Goal: Task Accomplishment & Management: Use online tool/utility

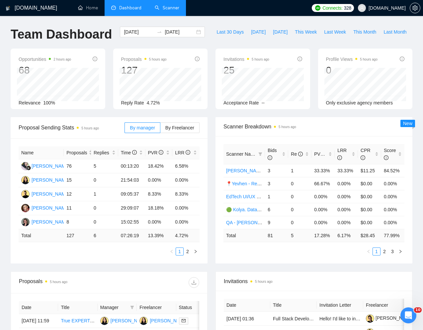
click at [170, 5] on link "Scanner" at bounding box center [167, 8] width 25 height 6
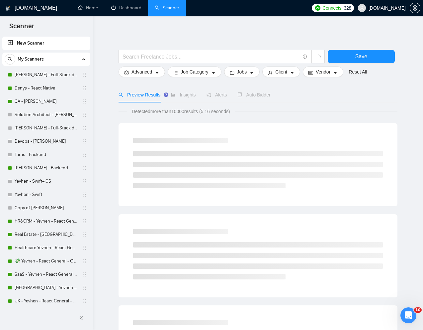
click at [65, 58] on div "My Scanners" at bounding box center [46, 58] width 83 height 13
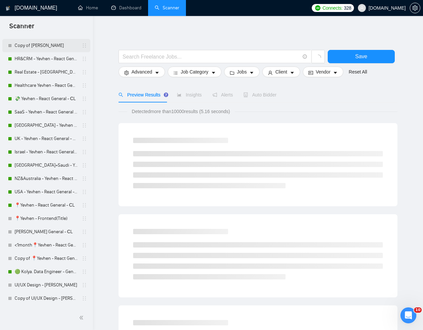
scroll to position [163, 0]
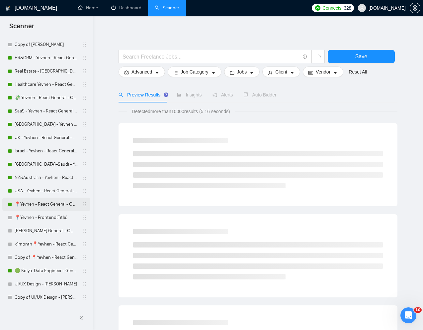
click at [33, 205] on link "📍Yevhen - React General - СL" at bounding box center [46, 203] width 63 height 13
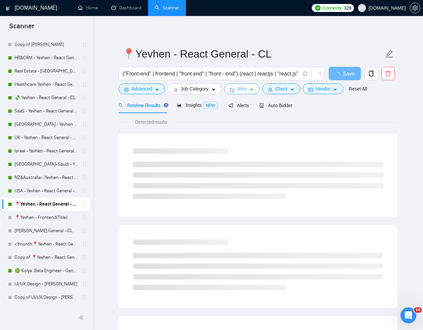
click at [247, 88] on span "Jobs" at bounding box center [242, 88] width 10 height 7
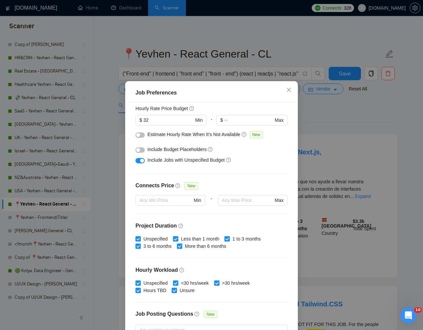
scroll to position [85, 0]
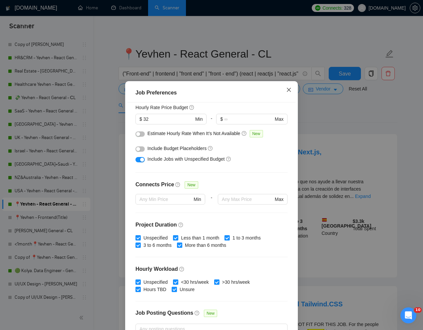
click at [289, 88] on icon "close" at bounding box center [288, 89] width 5 height 5
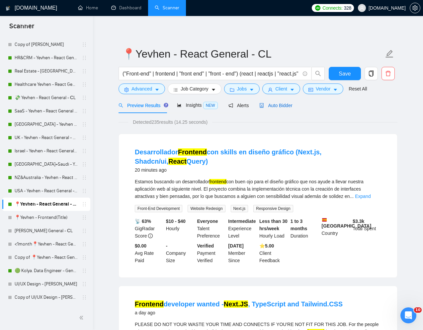
click at [285, 107] on span "Auto Bidder" at bounding box center [275, 105] width 33 height 5
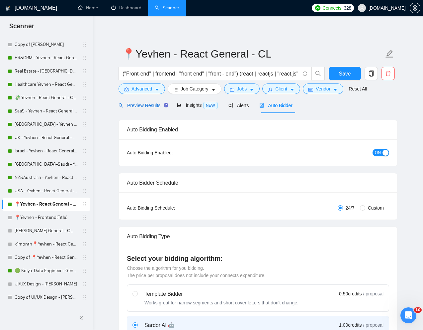
click at [143, 107] on span "Preview Results" at bounding box center [143, 105] width 48 height 5
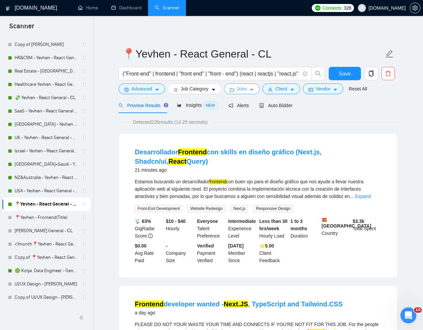
click at [247, 90] on span "Jobs" at bounding box center [242, 88] width 10 height 7
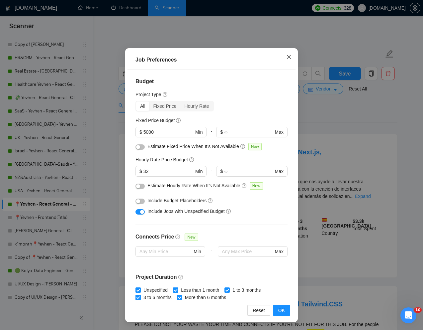
click at [289, 54] on icon "close" at bounding box center [288, 56] width 5 height 5
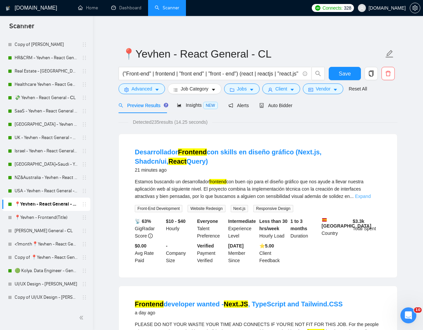
click at [371, 197] on link "Expand" at bounding box center [363, 195] width 16 height 5
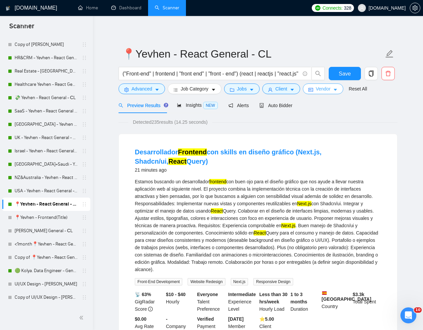
click at [325, 90] on span "Vendor" at bounding box center [323, 88] width 15 height 7
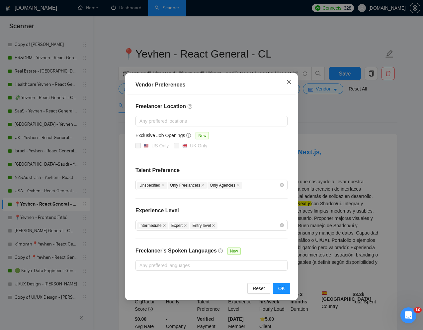
click at [287, 79] on icon "close" at bounding box center [288, 81] width 5 height 5
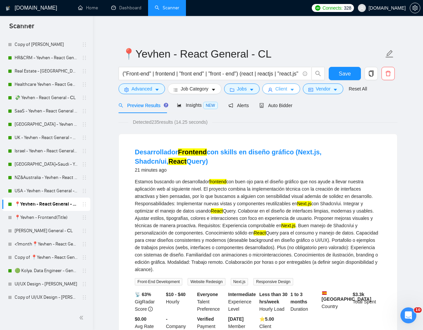
click at [287, 86] on span "Client" at bounding box center [281, 88] width 12 height 7
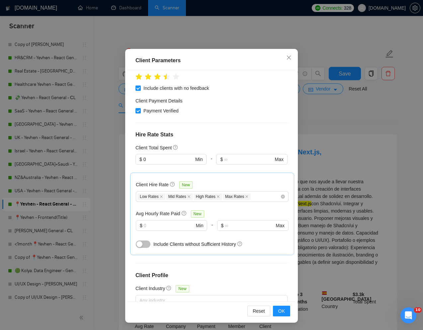
scroll to position [33, 0]
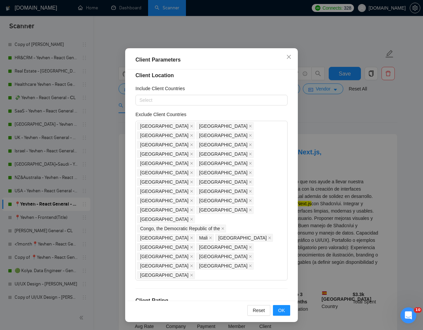
scroll to position [0, 0]
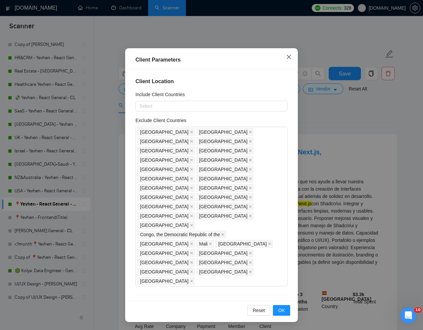
click at [288, 56] on icon "close" at bounding box center [288, 56] width 5 height 5
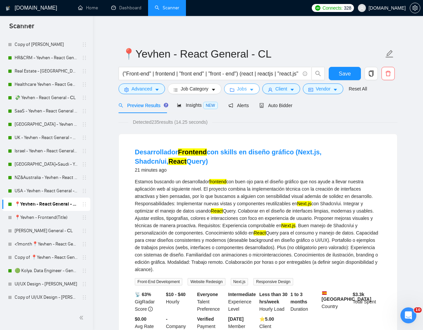
click at [247, 88] on span "Jobs" at bounding box center [242, 88] width 10 height 7
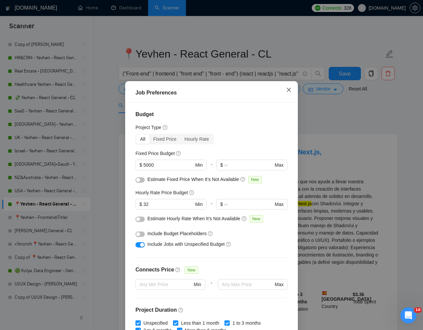
click at [290, 89] on icon "close" at bounding box center [288, 89] width 5 height 5
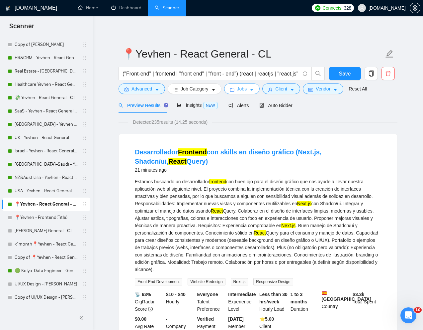
click at [242, 88] on span "Jobs" at bounding box center [242, 88] width 10 height 7
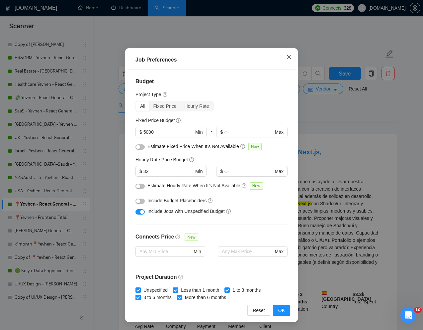
click at [286, 57] on icon "close" at bounding box center [288, 56] width 5 height 5
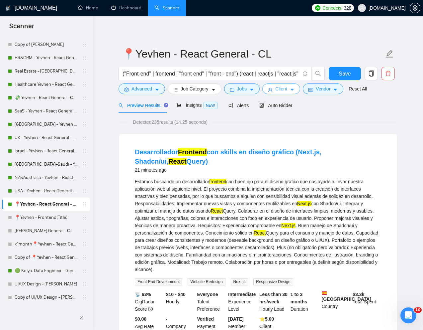
click at [287, 90] on span "Client" at bounding box center [281, 88] width 12 height 7
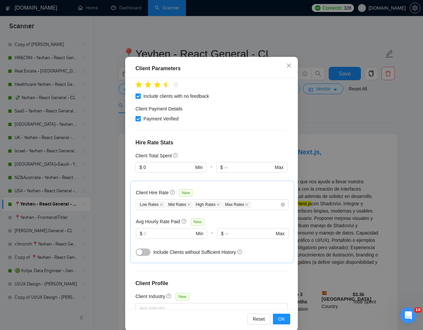
scroll to position [25, 0]
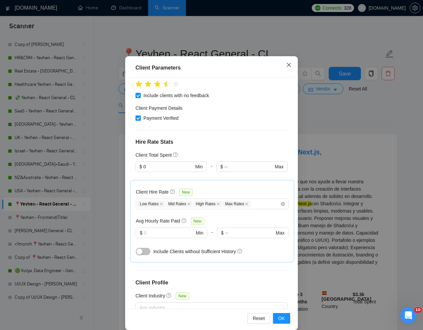
click at [289, 66] on icon "close" at bounding box center [288, 64] width 5 height 5
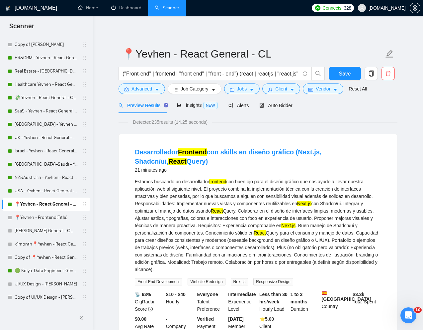
scroll to position [0, 0]
click at [200, 87] on span "Job Category" at bounding box center [195, 88] width 28 height 7
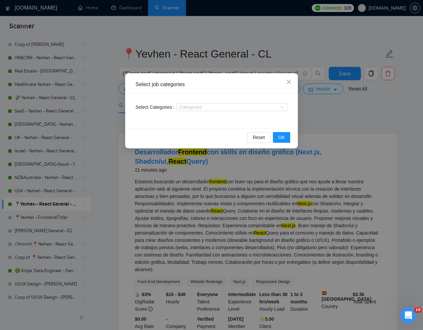
click at [287, 40] on div "Select job categories Select Categories Categories Reset OK" at bounding box center [211, 165] width 423 height 330
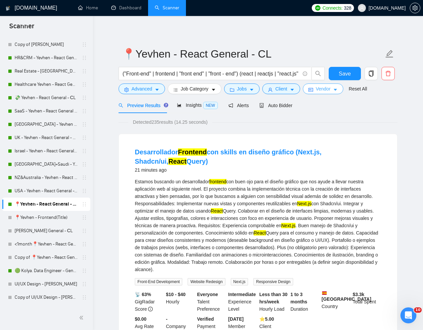
click at [320, 86] on span "Vendor" at bounding box center [323, 88] width 15 height 7
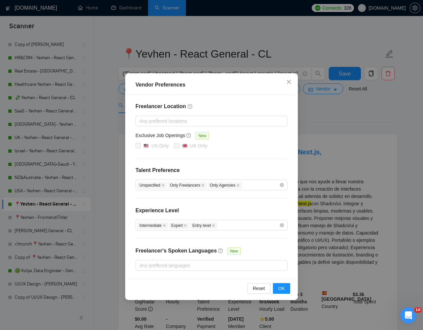
click at [352, 121] on div "Vendor Preferences Freelancer Location Any preffered locations Exclusive Job Op…" at bounding box center [211, 165] width 423 height 330
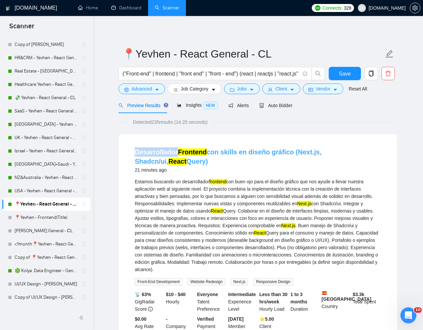
drag, startPoint x: 133, startPoint y: 149, endPoint x: 177, endPoint y: 152, distance: 43.9
click at [177, 152] on li "Desarrollador Frontend con skills en diseño gráfico (Next.js, Shadcn/ui, React …" at bounding box center [258, 242] width 262 height 200
copy link "Desarrollador"
click at [142, 90] on span "Advanced" at bounding box center [142, 88] width 21 height 7
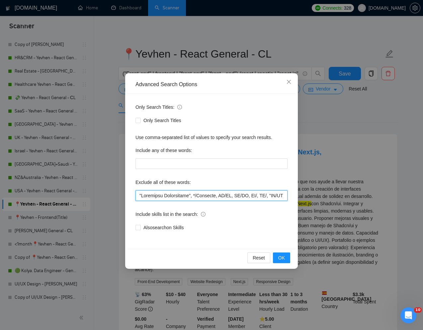
click at [137, 196] on input "text" at bounding box center [212, 195] width 152 height 11
paste input "Desarrollador"
type input "Desarrollador, "Technical Interviewer", */Electron, UI/UX, UX/UI, UX/, UI/, "UI…"
click at [281, 257] on span "OK" at bounding box center [281, 257] width 7 height 7
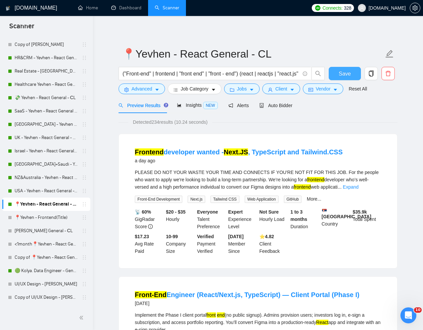
click at [351, 74] on span "Save" at bounding box center [345, 73] width 12 height 8
